Goal: Task Accomplishment & Management: Use online tool/utility

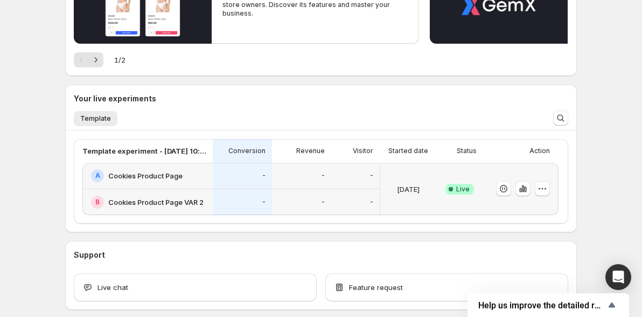
scroll to position [212, 0]
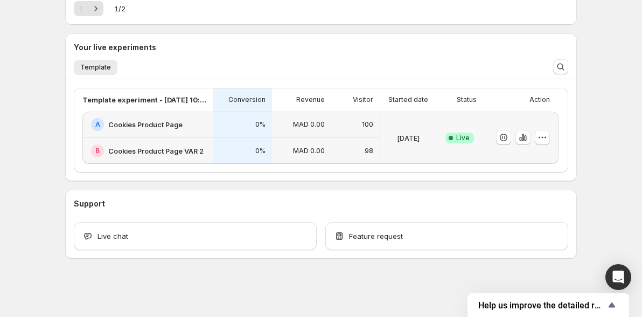
click at [223, 151] on div "0%" at bounding box center [242, 150] width 46 height 13
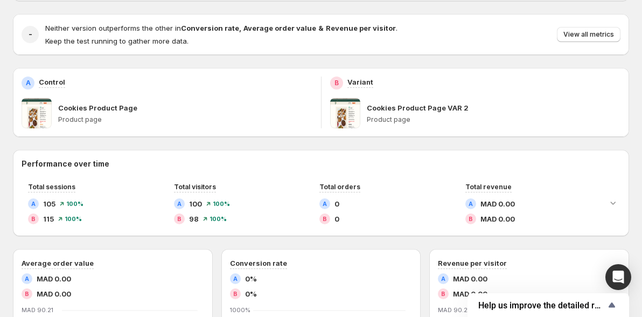
scroll to position [102, 0]
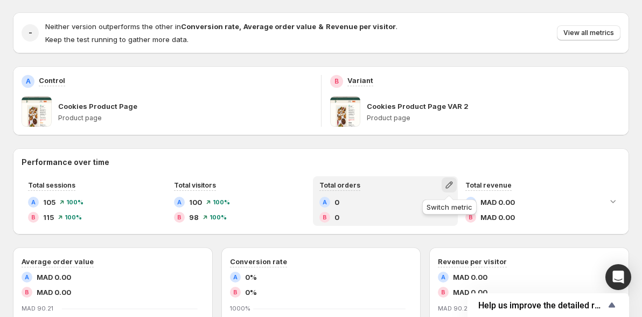
click at [450, 184] on icon "button" at bounding box center [449, 185] width 7 height 7
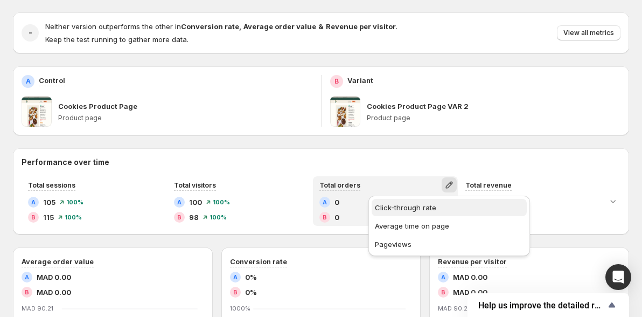
click at [441, 211] on span "Click-through rate" at bounding box center [449, 207] width 149 height 11
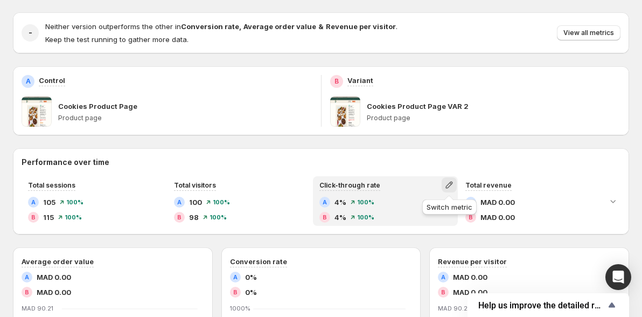
click at [448, 179] on button "button" at bounding box center [449, 184] width 15 height 15
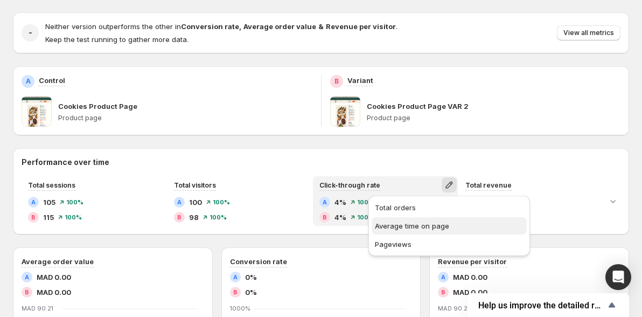
click at [412, 226] on span "Average time on page" at bounding box center [412, 225] width 74 height 9
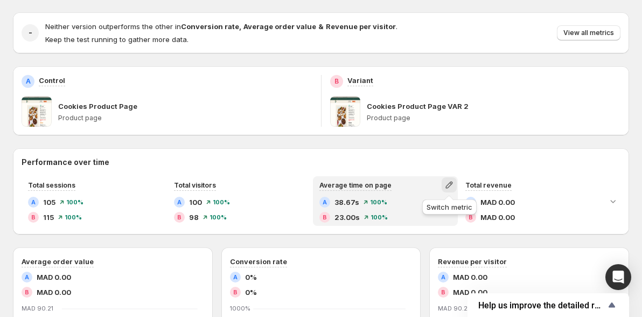
click at [448, 181] on icon "button" at bounding box center [449, 184] width 11 height 11
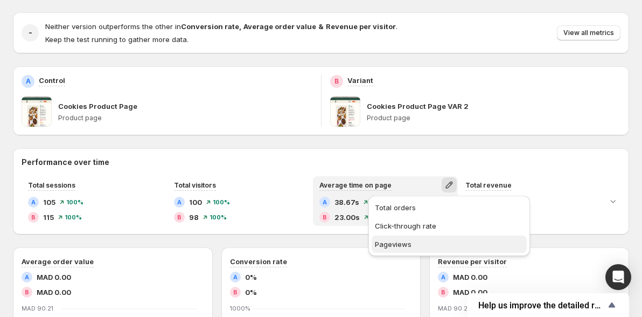
click at [441, 245] on span "Pageviews" at bounding box center [449, 244] width 149 height 11
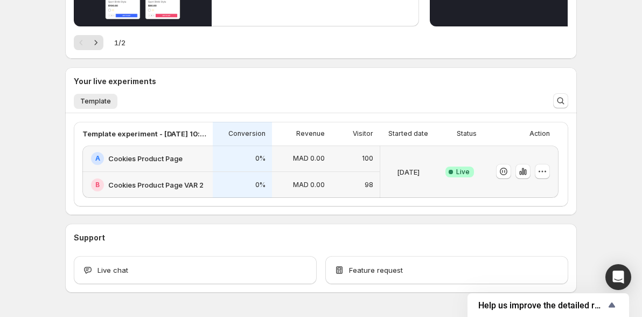
scroll to position [186, 0]
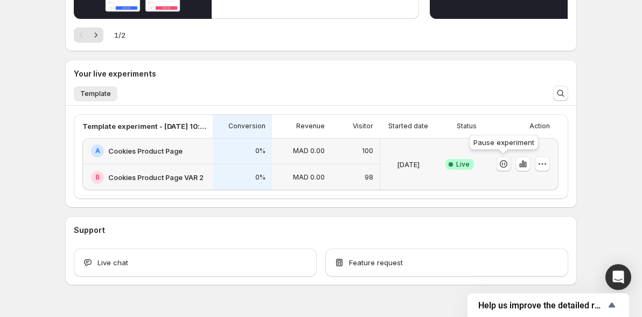
click at [502, 167] on icon "button" at bounding box center [503, 163] width 11 height 11
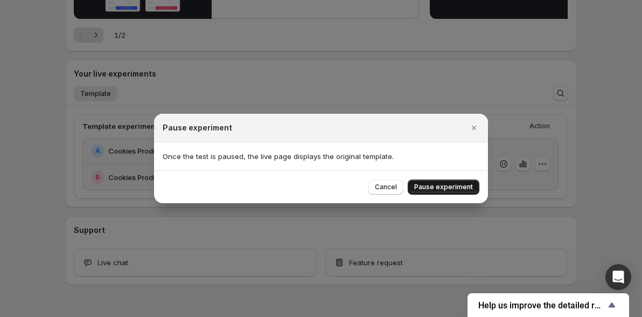
click at [433, 190] on span "Pause experiment" at bounding box center [443, 187] width 59 height 9
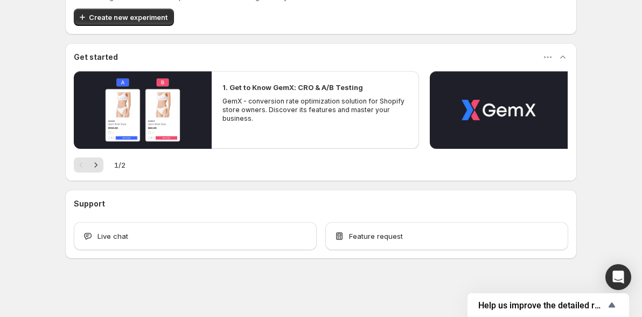
scroll to position [56, 0]
